Goal: Information Seeking & Learning: Check status

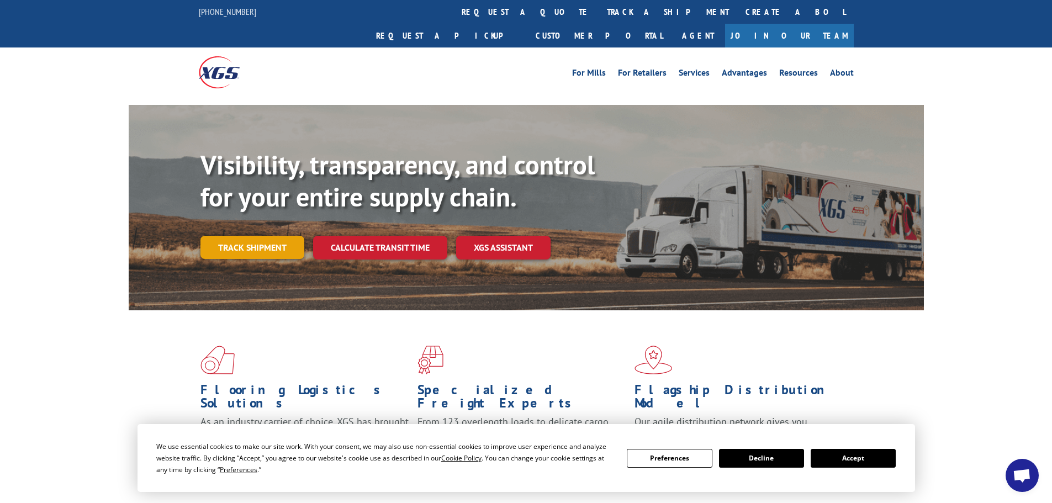
click at [249, 236] on link "Track shipment" at bounding box center [252, 247] width 104 height 23
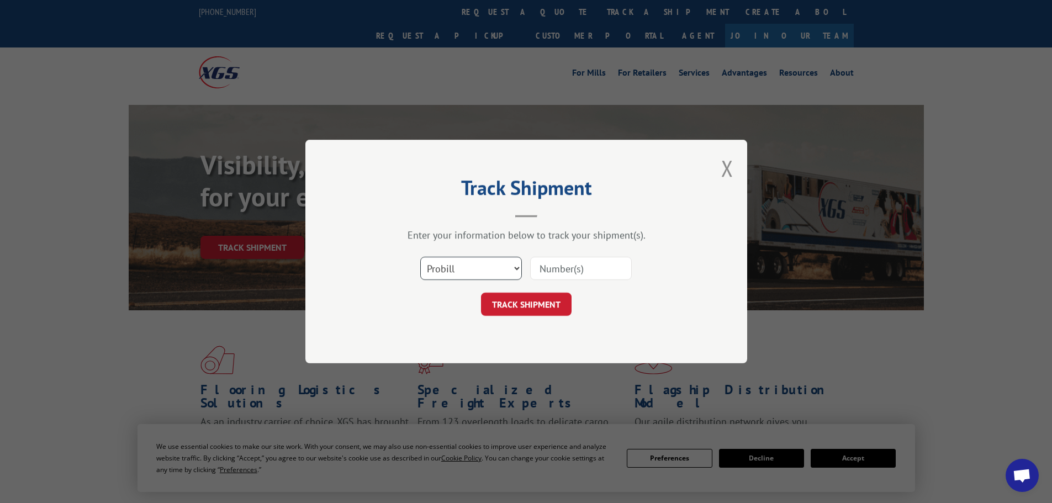
drag, startPoint x: 473, startPoint y: 270, endPoint x: 468, endPoint y: 272, distance: 5.8
click at [472, 270] on select "Select category... Probill BOL PO" at bounding box center [471, 268] width 102 height 23
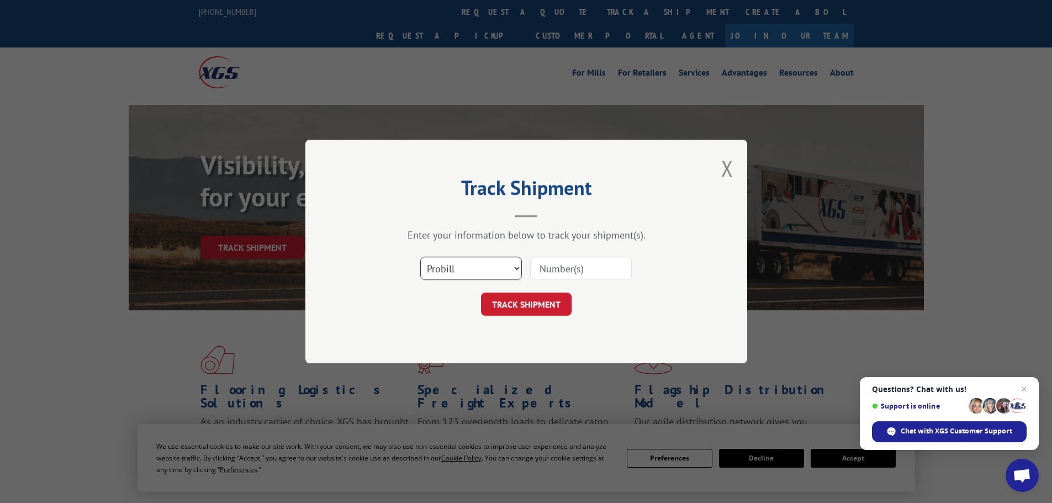
select select "bol"
click at [420, 257] on select "Select category... Probill BOL PO" at bounding box center [471, 268] width 102 height 23
click at [557, 267] on input at bounding box center [581, 268] width 102 height 23
paste input "5179933"
type input "5179933"
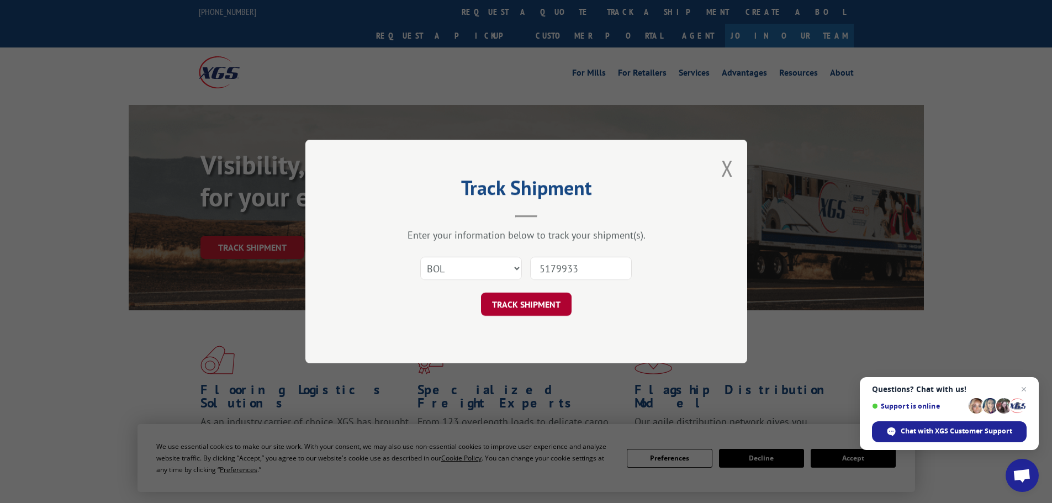
click at [521, 306] on button "TRACK SHIPMENT" at bounding box center [526, 304] width 91 height 23
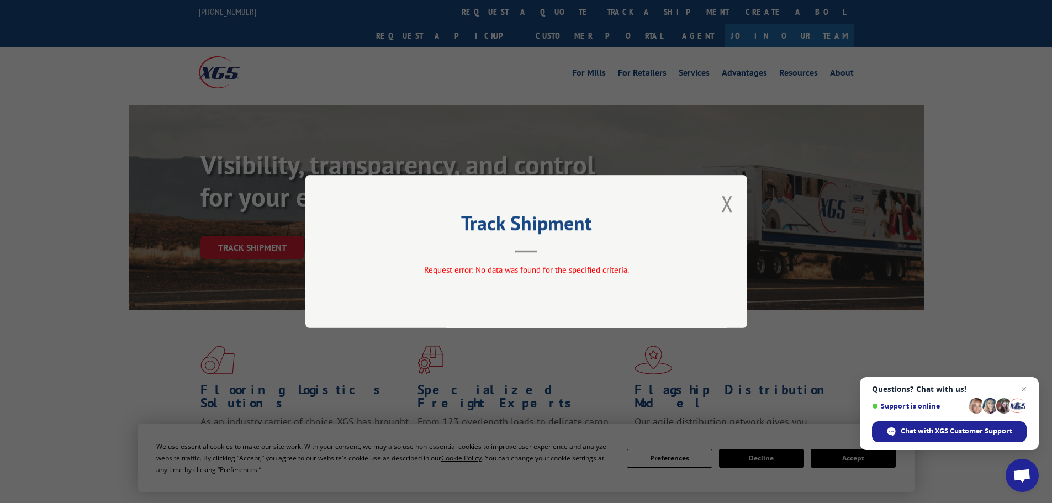
click at [724, 208] on button "Close modal" at bounding box center [727, 203] width 12 height 29
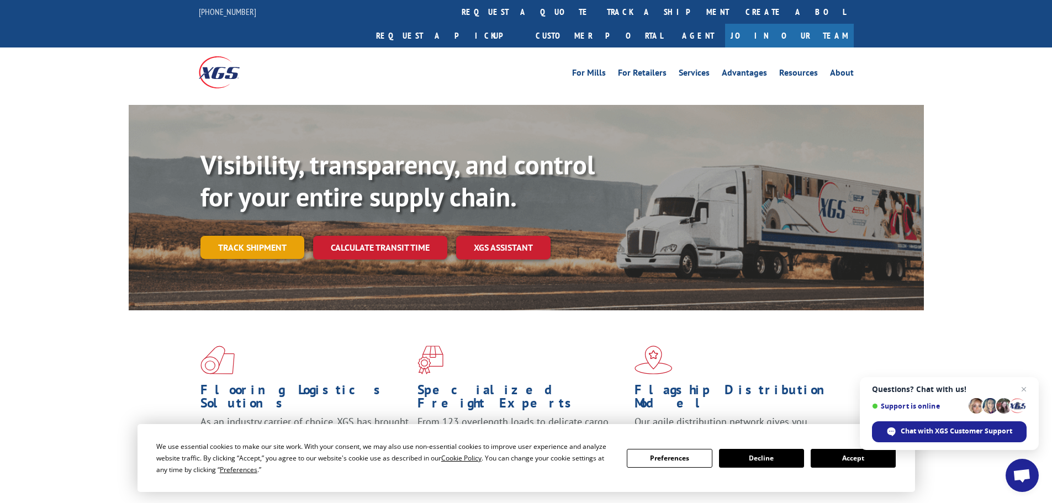
click at [244, 236] on link "Track shipment" at bounding box center [252, 247] width 104 height 23
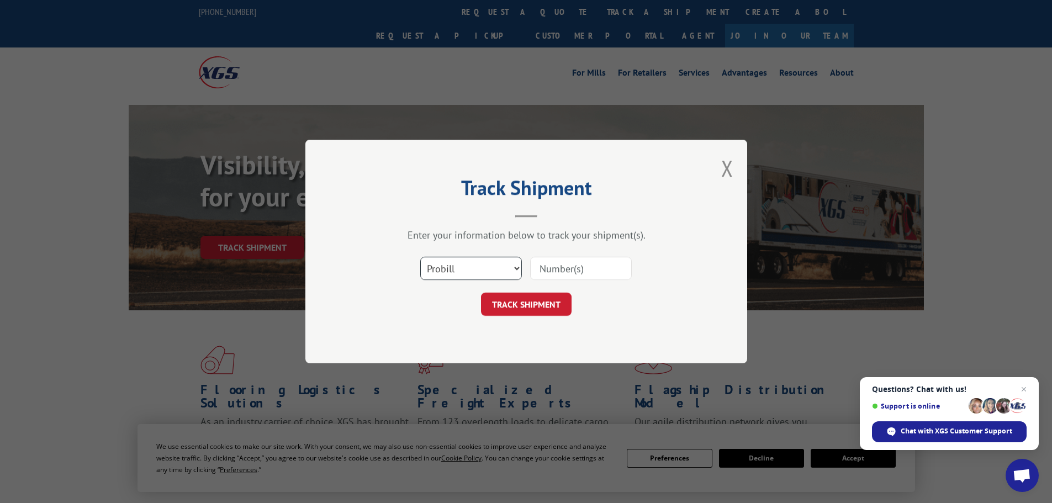
drag, startPoint x: 462, startPoint y: 266, endPoint x: 459, endPoint y: 272, distance: 7.2
click at [462, 267] on select "Select category... Probill BOL PO" at bounding box center [471, 268] width 102 height 23
select select "bol"
click at [420, 257] on select "Select category... Probill BOL PO" at bounding box center [471, 268] width 102 height 23
click at [539, 269] on input at bounding box center [581, 268] width 102 height 23
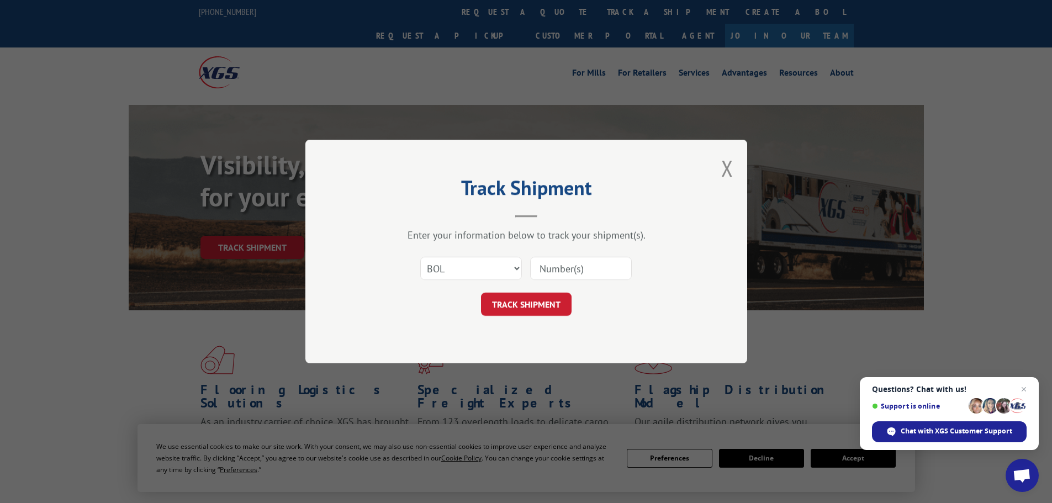
paste input "5179933"
click at [538, 269] on input "5179933" at bounding box center [581, 268] width 102 height 23
type input "5179933"
click at [539, 308] on button "TRACK SHIPMENT" at bounding box center [526, 304] width 91 height 23
